Goal: Transaction & Acquisition: Subscribe to service/newsletter

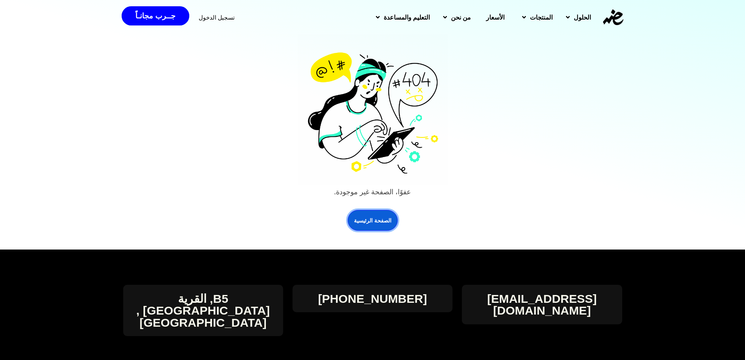
click at [363, 214] on link "الصفحة الرئيسية" at bounding box center [373, 220] width 50 height 21
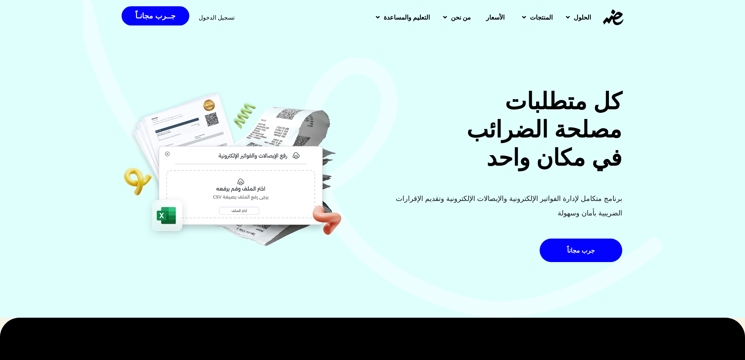
click at [486, 19] on span "الأسعار" at bounding box center [495, 17] width 18 height 9
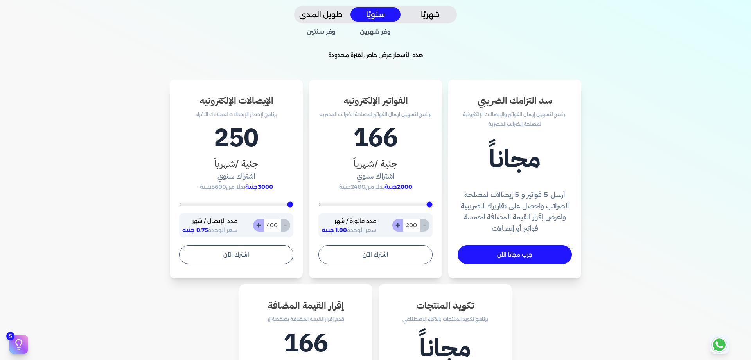
scroll to position [196, 0]
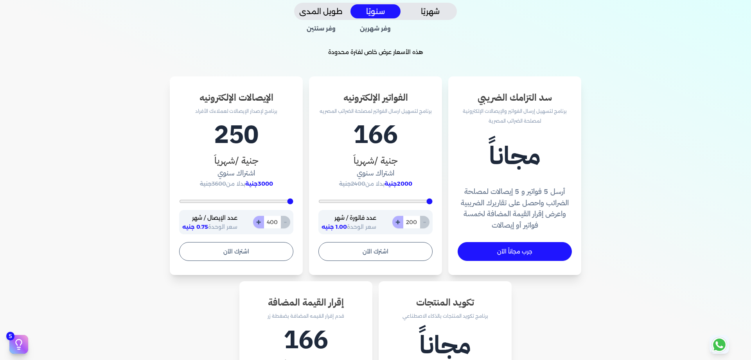
click at [436, 9] on button "شهريًا" at bounding box center [430, 11] width 50 height 14
click at [396, 225] on button "+" at bounding box center [397, 222] width 11 height 13
type input "201"
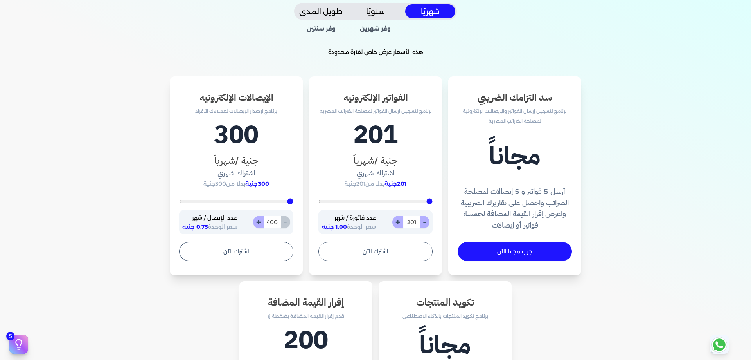
click at [396, 225] on button "+" at bounding box center [397, 222] width 11 height 13
type input "202"
click at [409, 223] on input "202" at bounding box center [411, 222] width 17 height 13
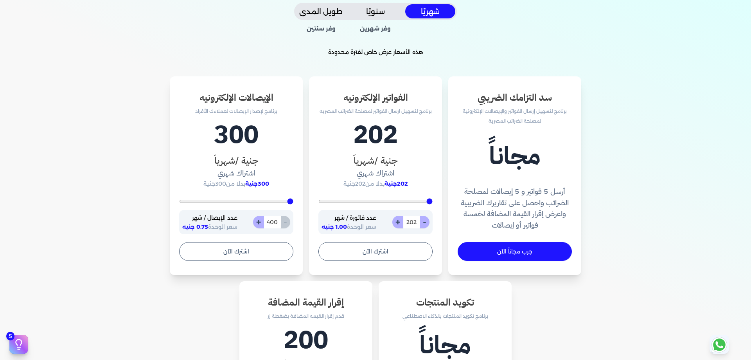
click at [409, 223] on input "202" at bounding box center [411, 222] width 17 height 13
drag, startPoint x: 414, startPoint y: 222, endPoint x: 419, endPoint y: 222, distance: 5.1
click at [419, 222] on input "202" at bounding box center [411, 222] width 17 height 13
type input "200"
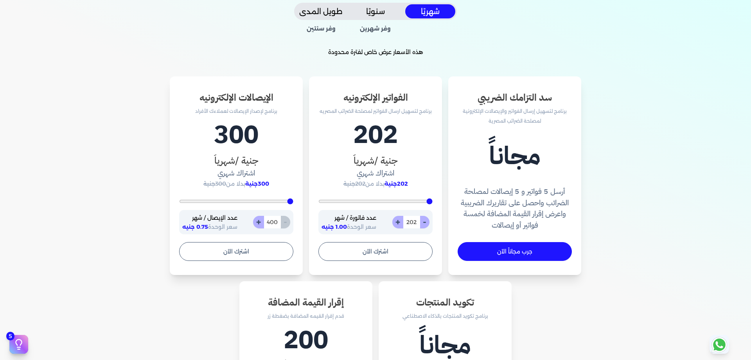
type input "20"
type input "200"
type input "2"
type input "2600"
type input "200"
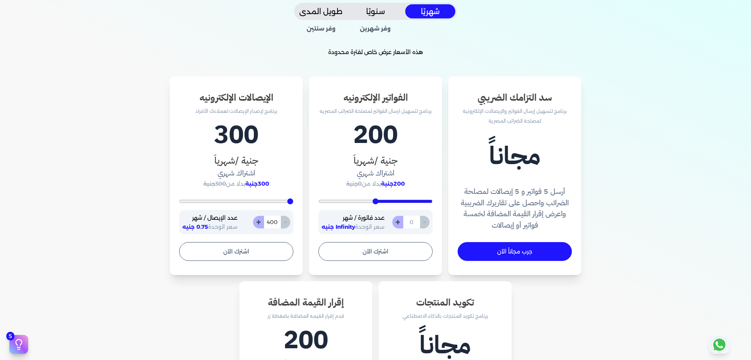
type input "4"
type input "200"
type input "40"
type input "400"
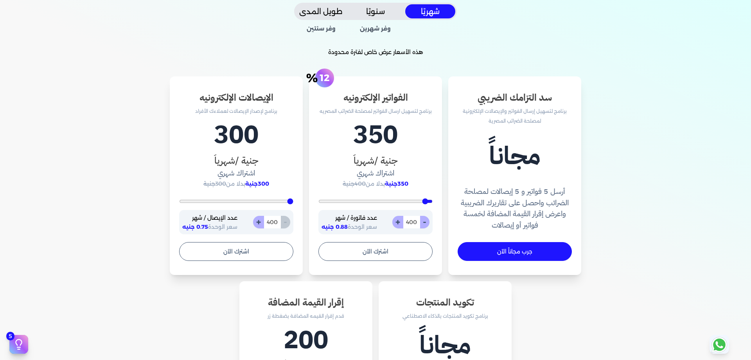
click at [413, 221] on input "400" at bounding box center [411, 222] width 17 height 13
type input "200"
type input "5"
type input "200"
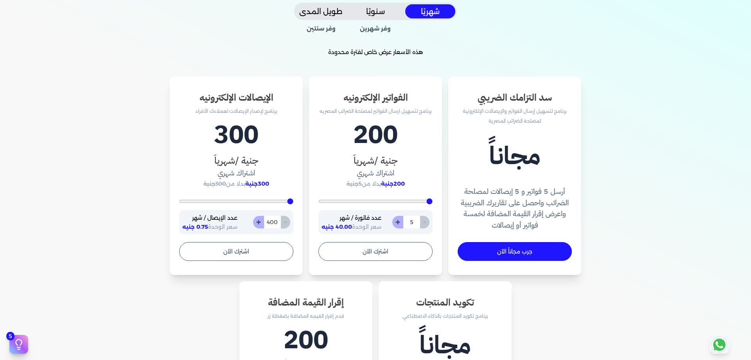
type input "50"
type input "500"
type input "200"
type input "50"
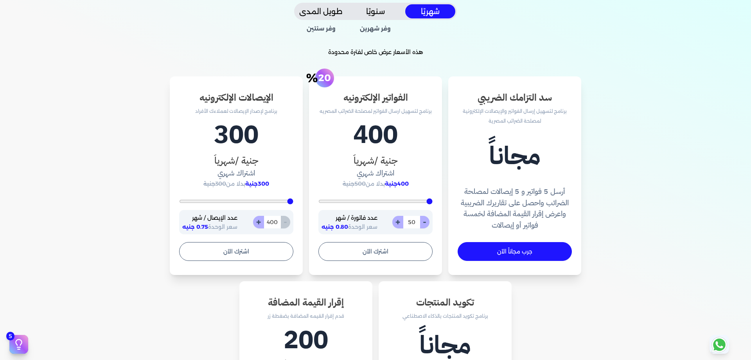
type input "200"
type input "5"
type input "2600"
type input "200"
type input "1"
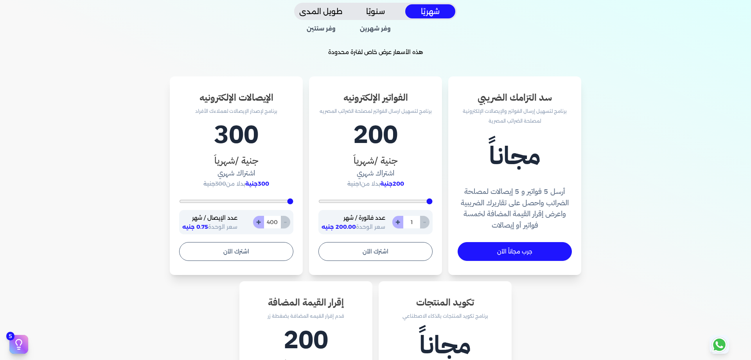
type input "200"
type input "10"
type input "200"
type input "100"
type input "1000"
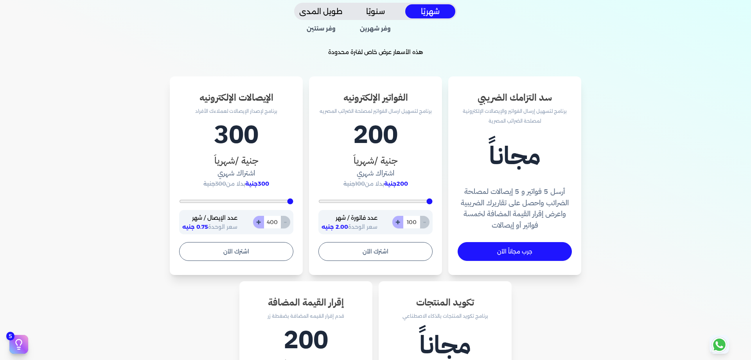
type input "1000"
type input "200"
type input "100"
type input "200"
type input "10"
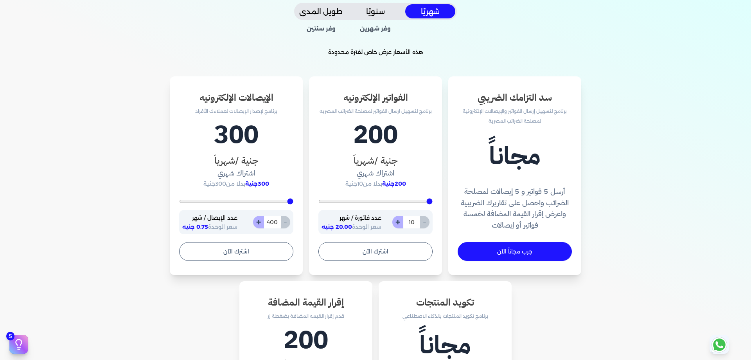
type input "200"
type input "1"
type input "2600"
type input "200"
type input "5"
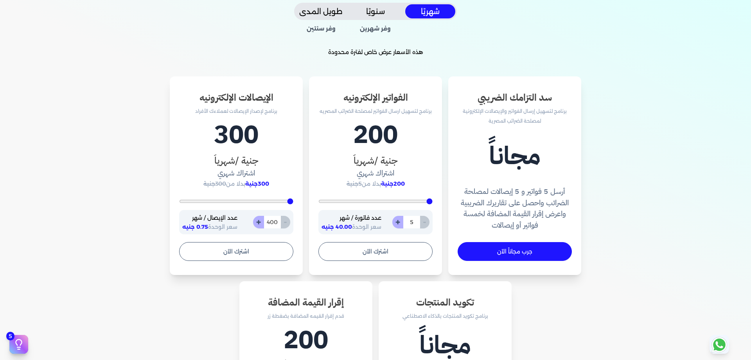
type input "200"
type input "50"
type input "500"
click at [589, 119] on div "سد التزامك الضريبي برنامج لتسهيل إرسال الفواتير والإيصالات الإلكترونية لمصلحة ا…" at bounding box center [375, 283] width 501 height 414
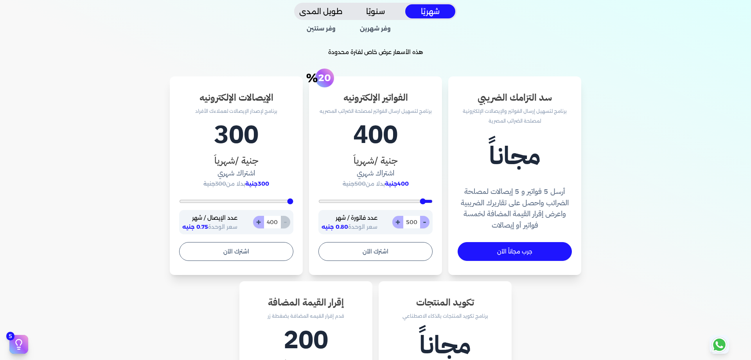
click at [601, 166] on div "سد التزامك الضريبي برنامج لتسهيل إرسال الفواتير والإيصالات الإلكترونية لمصلحة ا…" at bounding box center [375, 283] width 501 height 414
click at [129, 92] on div "سد التزامك الضريبي برنامج لتسهيل إرسال الفواتير والإيصالات الإلكترونية لمصلحة ا…" at bounding box center [375, 283] width 501 height 414
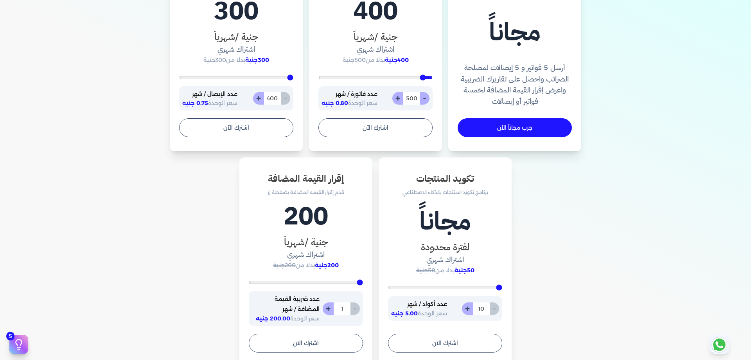
scroll to position [313, 0]
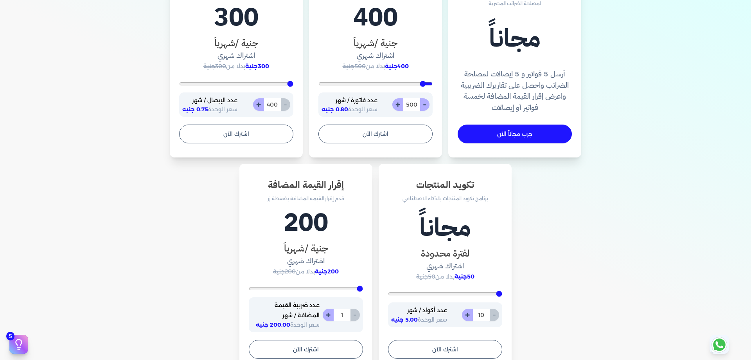
click at [411, 105] on input "500" at bounding box center [411, 104] width 17 height 13
type input "200"
type input "1"
type input "200"
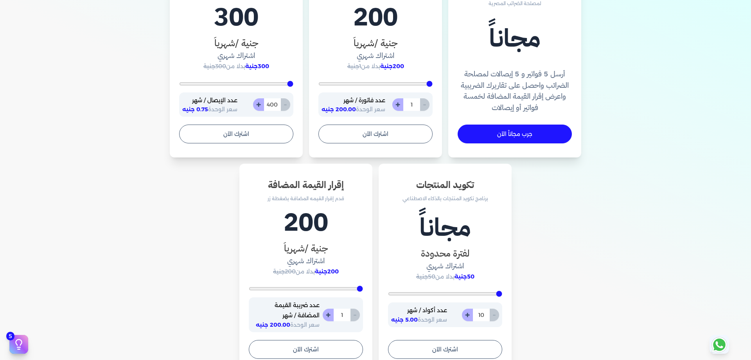
type input "10"
type input "200"
type input "100"
type input "1000"
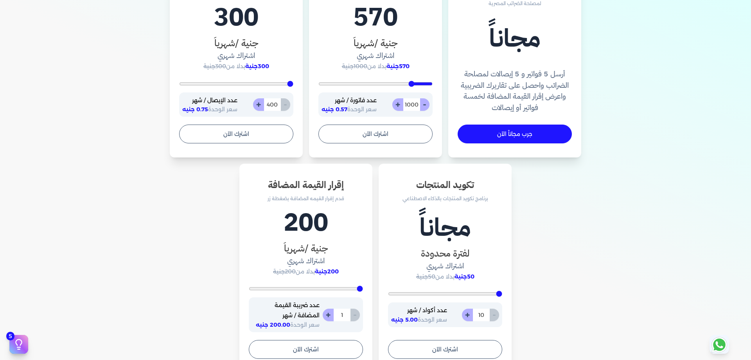
click at [411, 105] on input "1000" at bounding box center [411, 104] width 17 height 13
click at [407, 104] on input "1000" at bounding box center [411, 104] width 17 height 13
drag, startPoint x: 407, startPoint y: 104, endPoint x: 418, endPoint y: 104, distance: 11.3
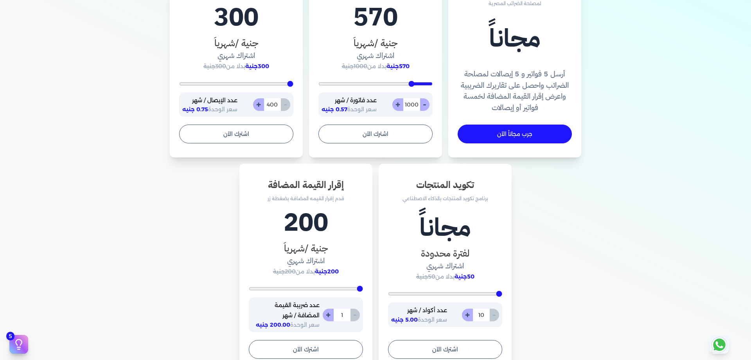
click at [418, 104] on input "1000" at bounding box center [411, 104] width 17 height 13
type input "200"
type input "2"
type input "200"
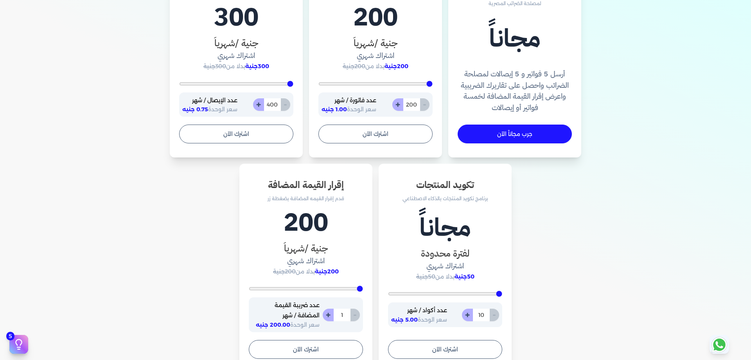
click at [414, 105] on input "200" at bounding box center [411, 104] width 17 height 13
type input "200"
type input "3"
type input "200"
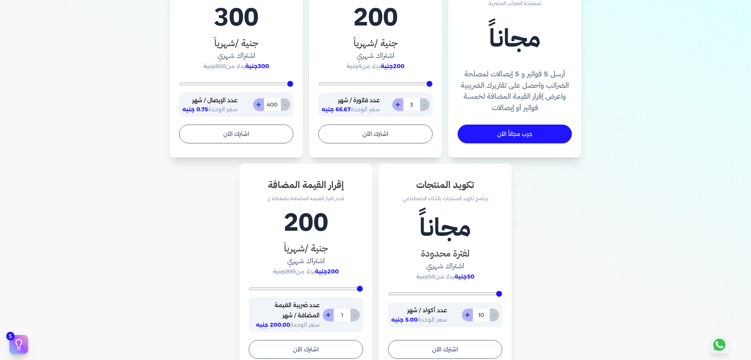
type input "30"
type input "300"
click at [409, 105] on input "300" at bounding box center [411, 104] width 17 height 13
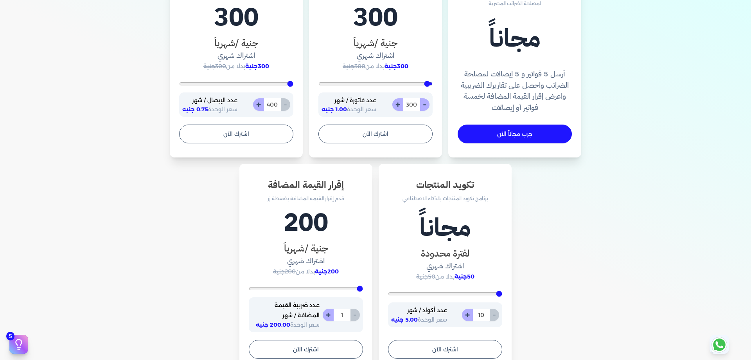
click at [409, 105] on input "300" at bounding box center [411, 104] width 17 height 13
click at [411, 105] on input "300" at bounding box center [411, 104] width 17 height 13
type input "200"
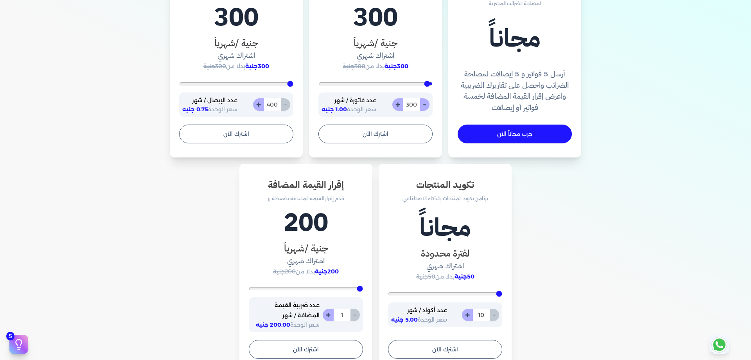
type input "4"
type input "200"
type input "40"
type input "400"
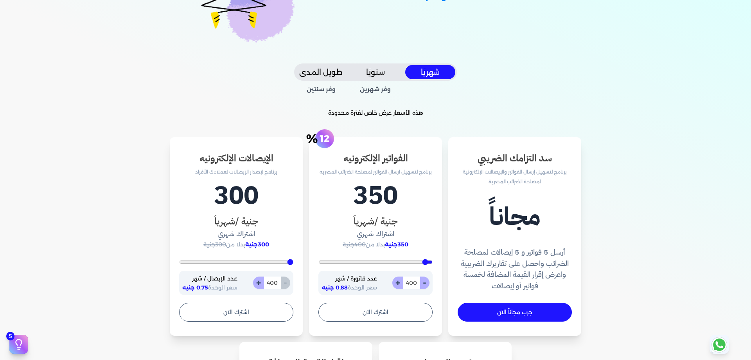
scroll to position [196, 0]
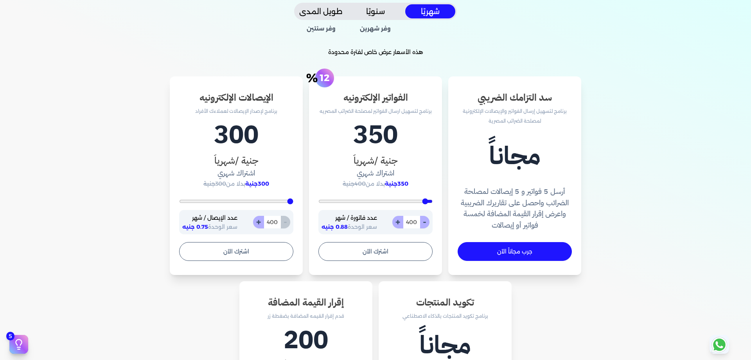
type input "400"
click at [490, 130] on div "سد التزامك الضريبي برنامج لتسهيل إرسال الفواتير والإيصالات الإلكترونية لمصلحة ا…" at bounding box center [514, 175] width 133 height 199
